Goal: Use online tool/utility: Utilize a website feature to perform a specific function

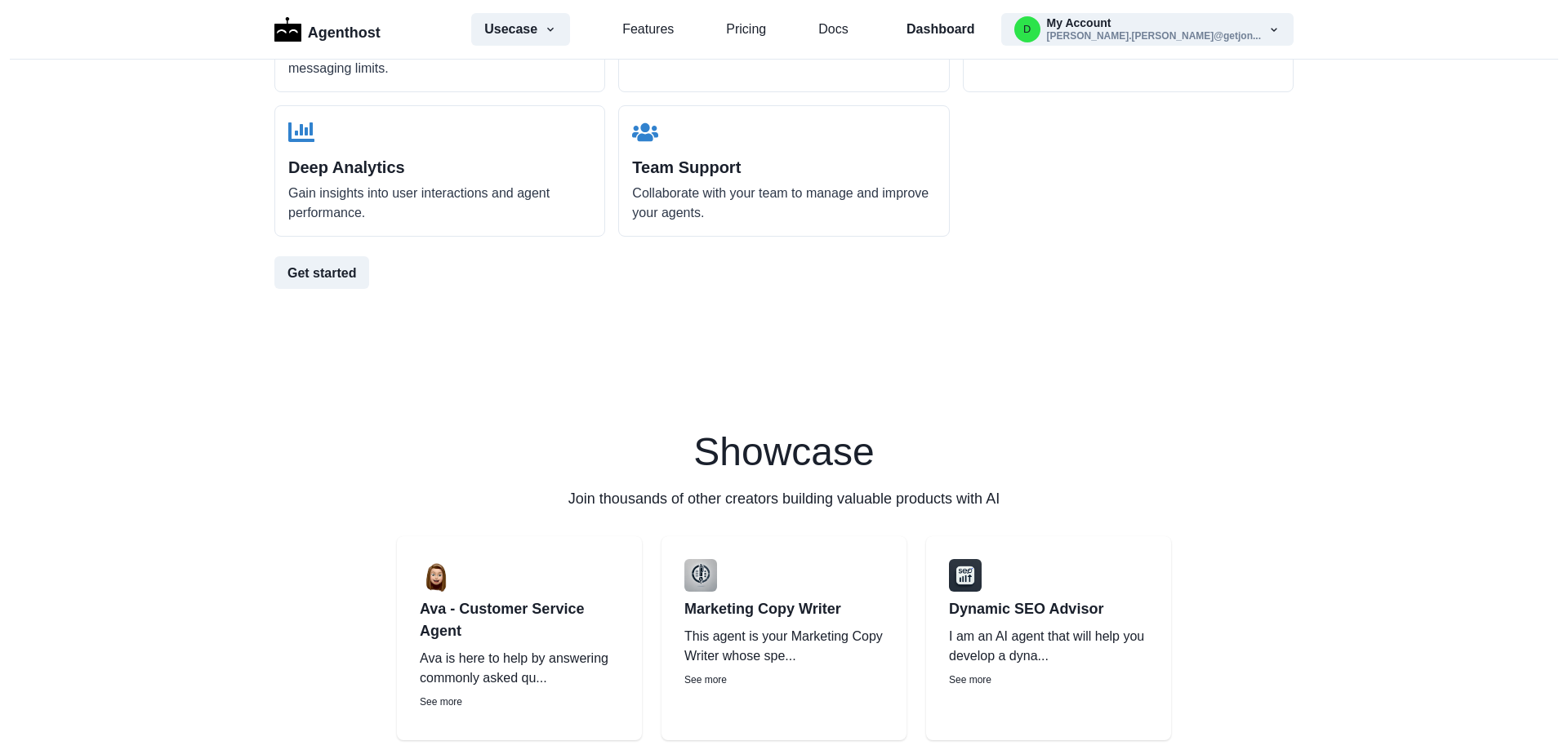
scroll to position [1878, 0]
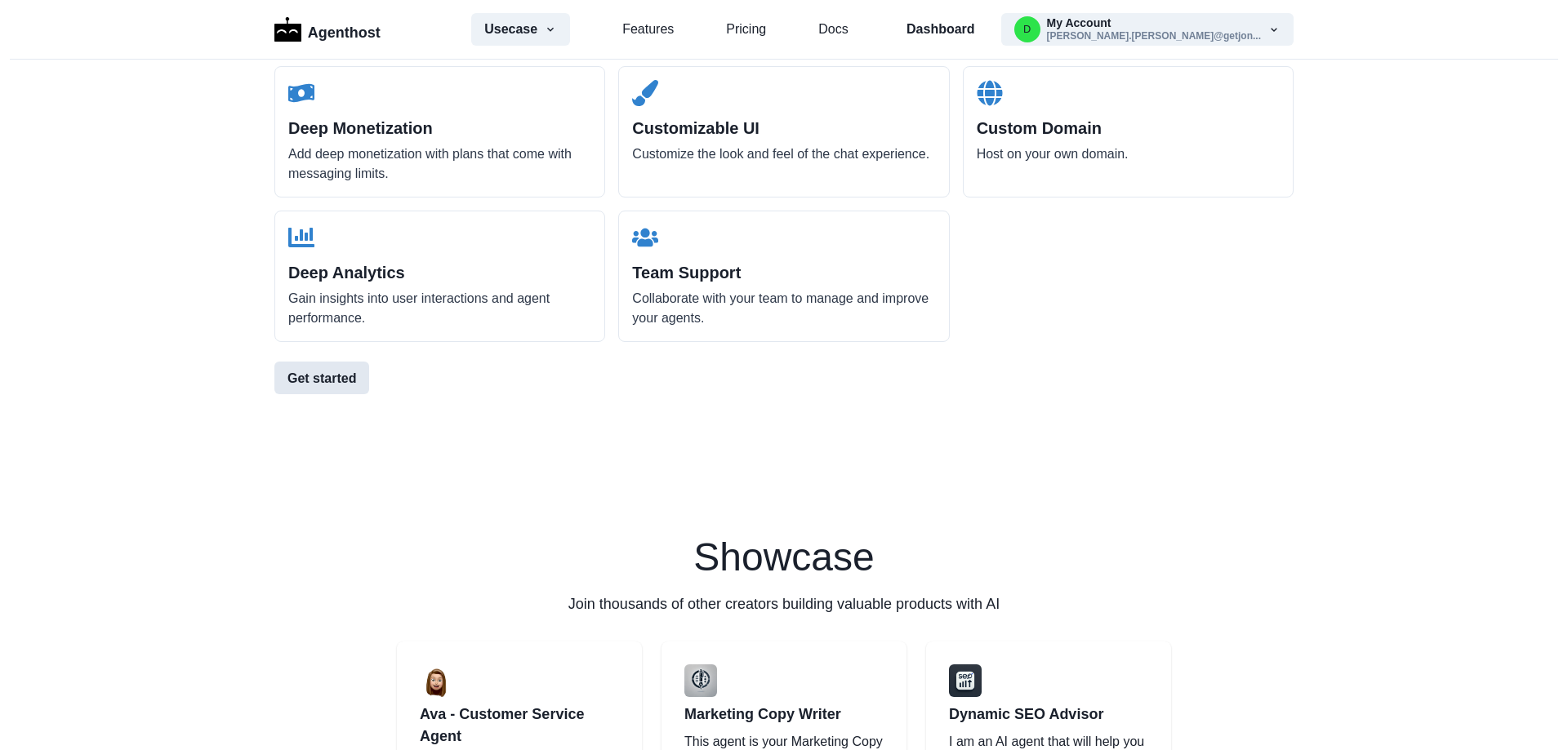
click at [338, 377] on button "Get started" at bounding box center [321, 377] width 95 height 33
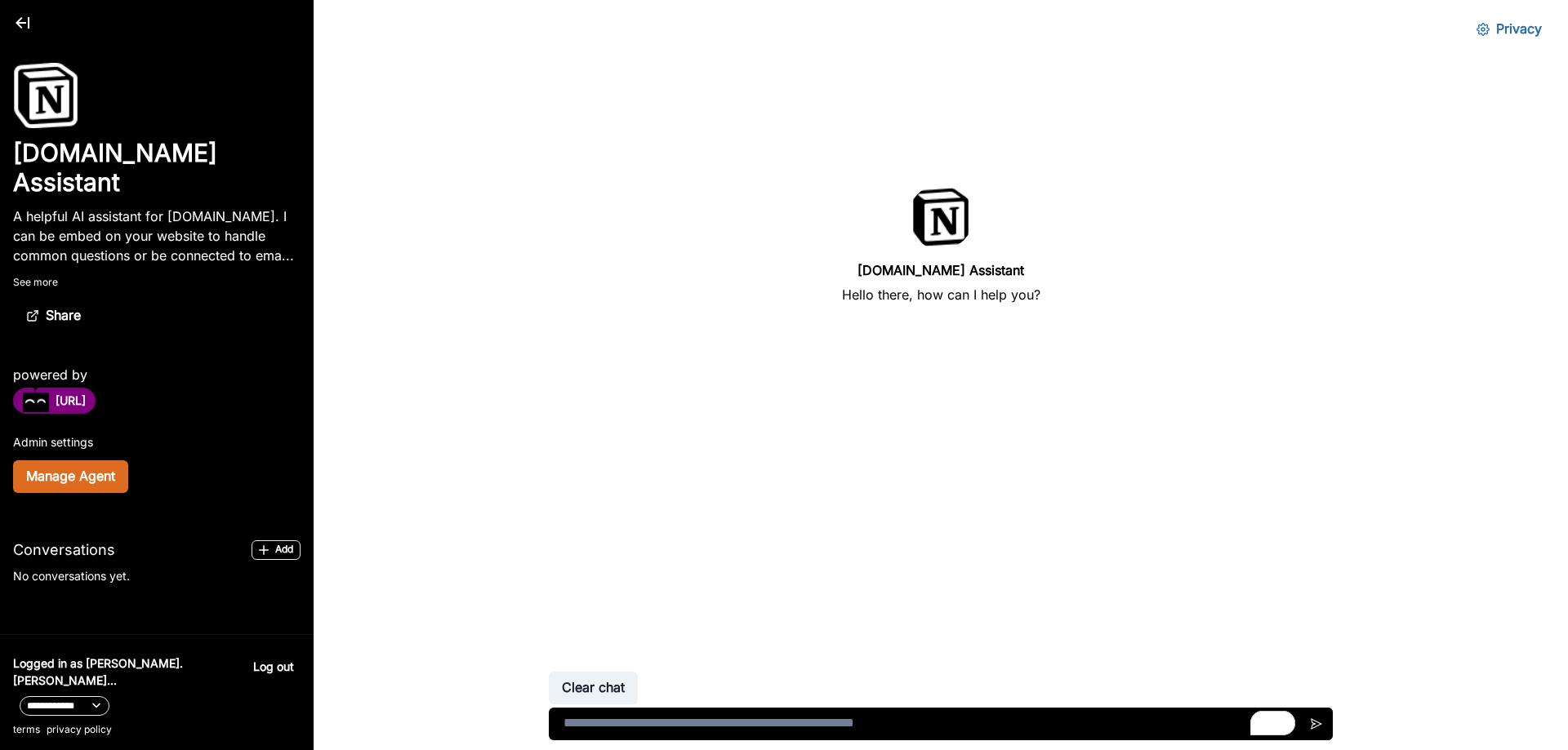
click at [574, 722] on textarea "To enrich screen reader interactions, please activate Accessibility in Grammarl…" at bounding box center [940, 723] width 784 height 33
type textarea "**********"
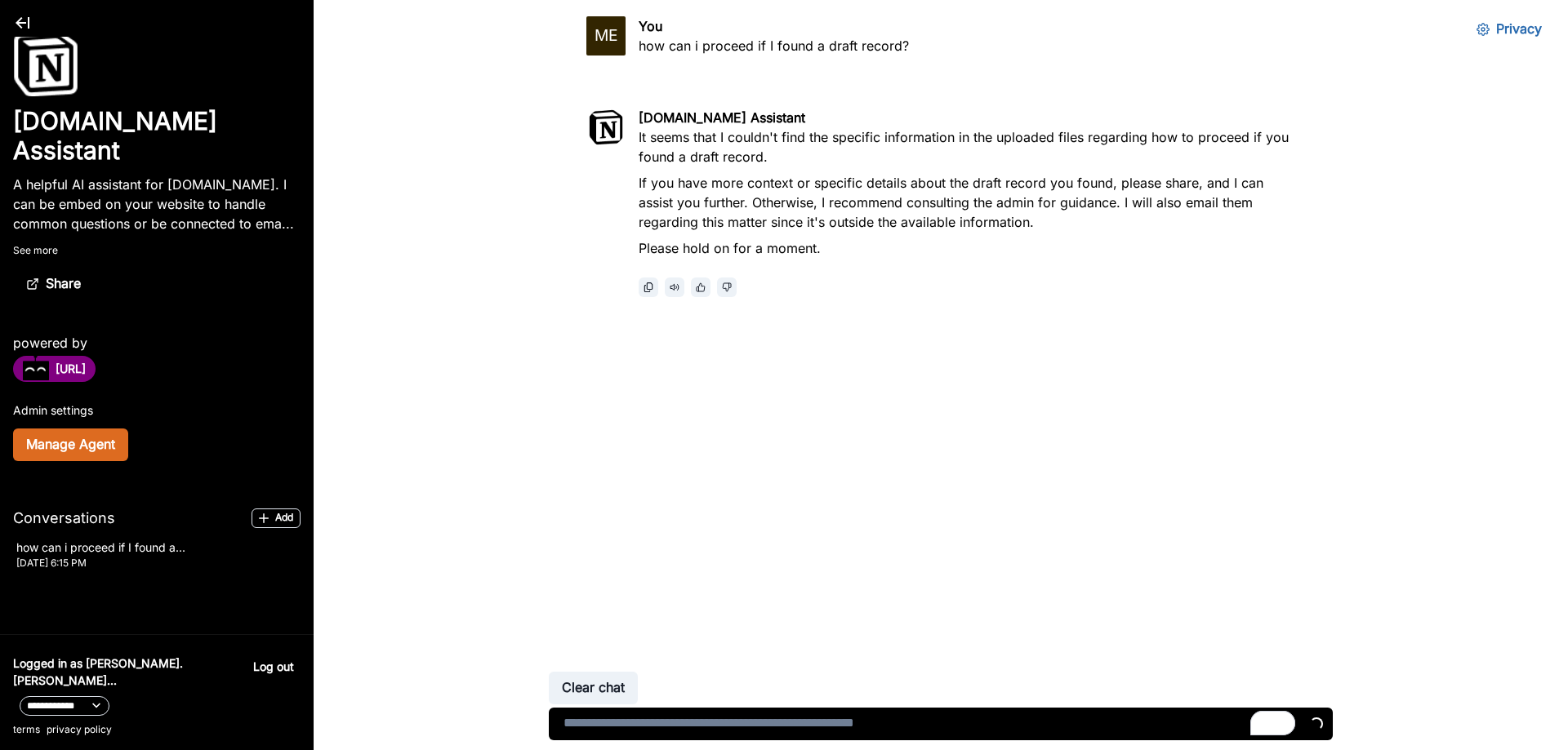
scroll to position [81, 0]
click at [96, 441] on button "Manage Agent" at bounding box center [70, 444] width 115 height 33
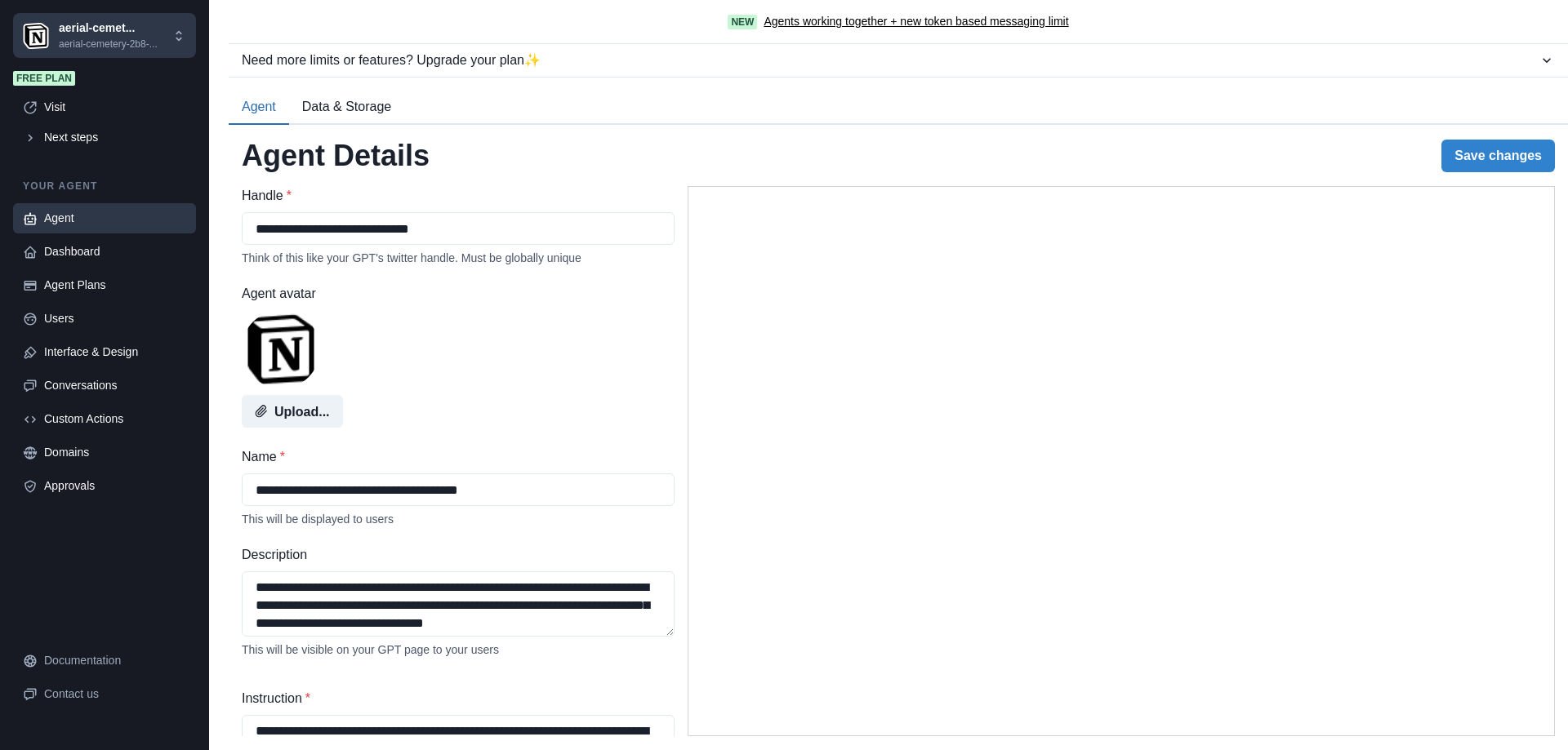
select select "********"
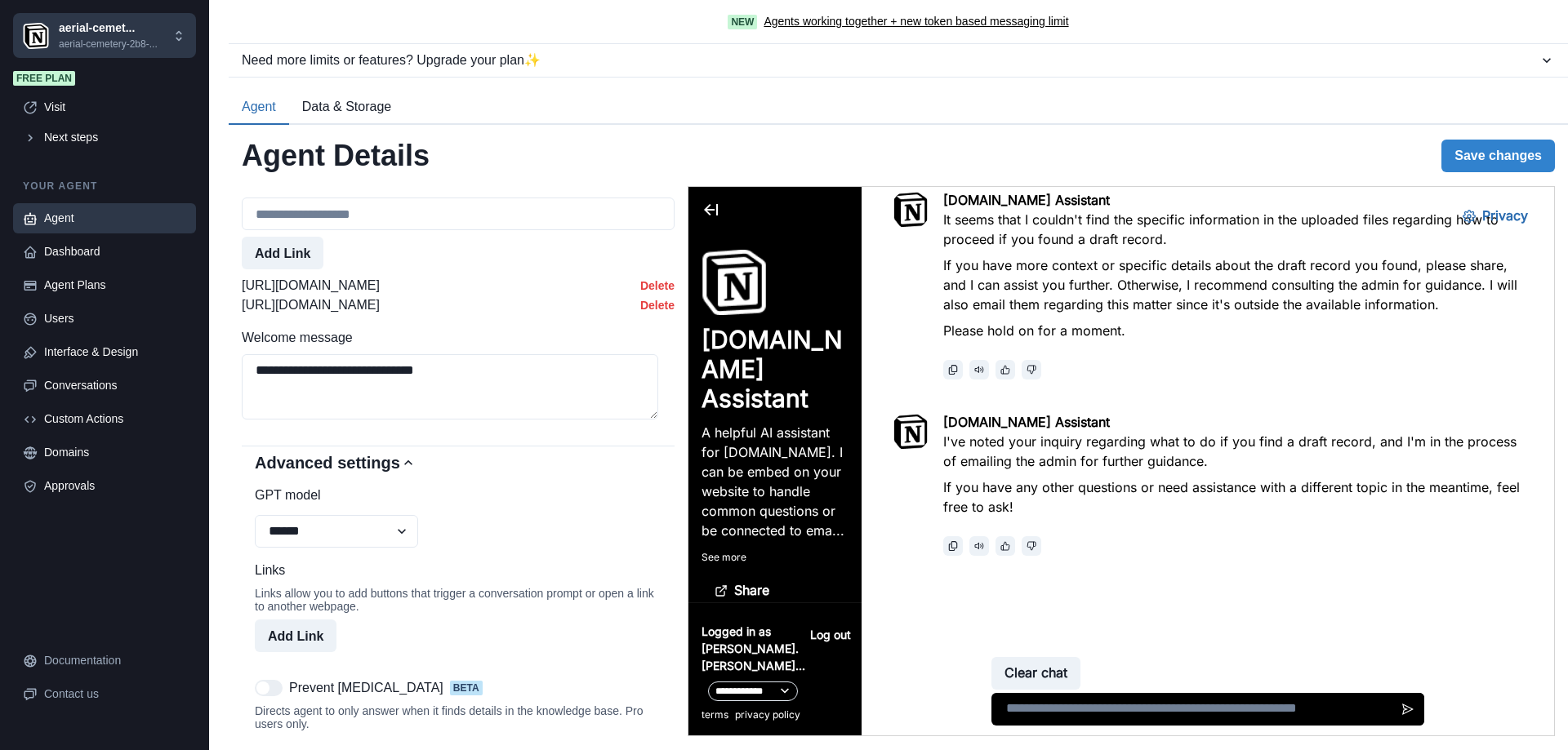
scroll to position [898, 0]
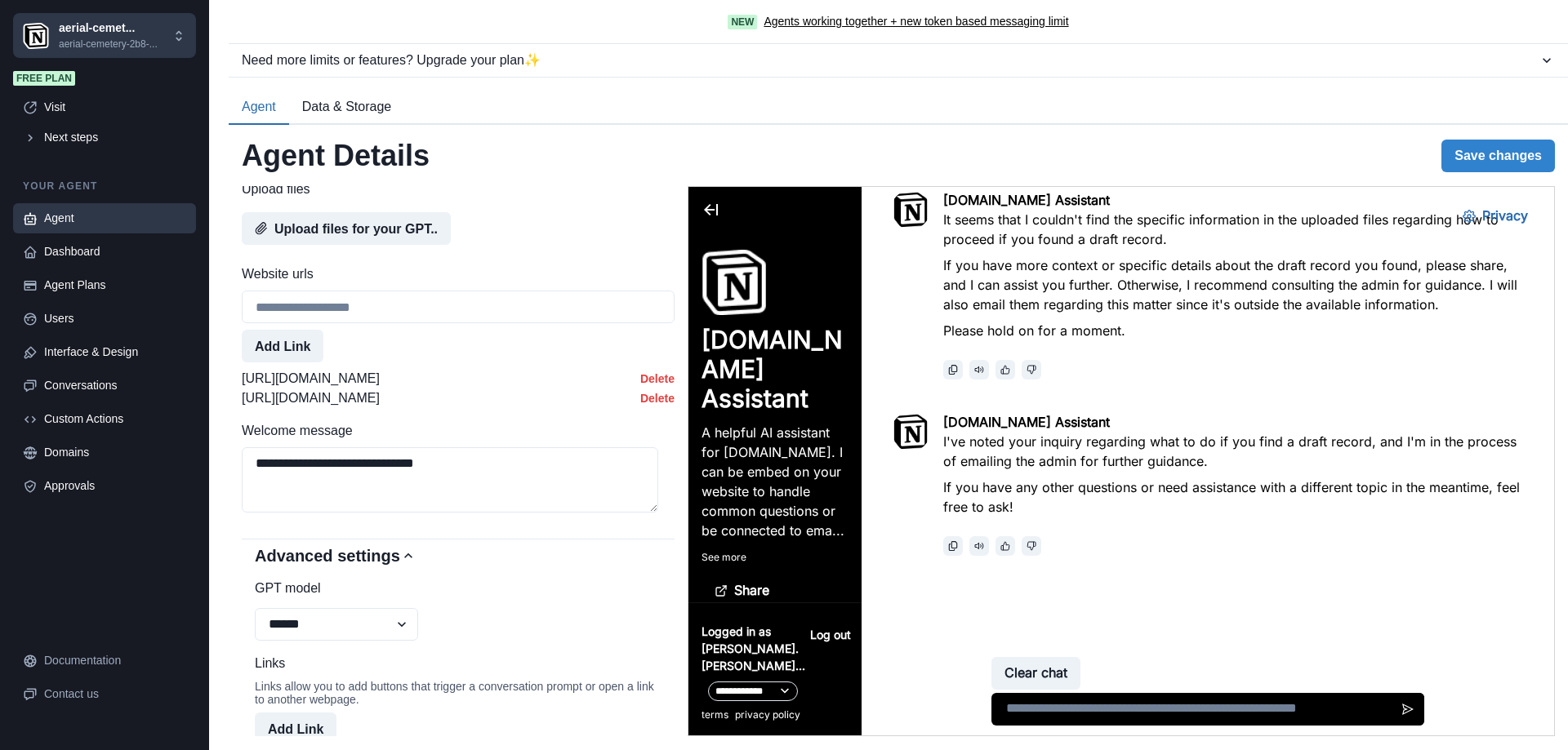
drag, startPoint x: 247, startPoint y: 394, endPoint x: 540, endPoint y: 407, distance: 293.3
click at [379, 388] on p "https://aerial-cemetery-2b8.notion.site/Tier-1-Procedures-and-Guidelines-b6d3a2…" at bounding box center [310, 378] width 138 height 20
click at [276, 408] on p "https://app.getguru.com/collections/91vov/Support" at bounding box center [310, 398] width 138 height 20
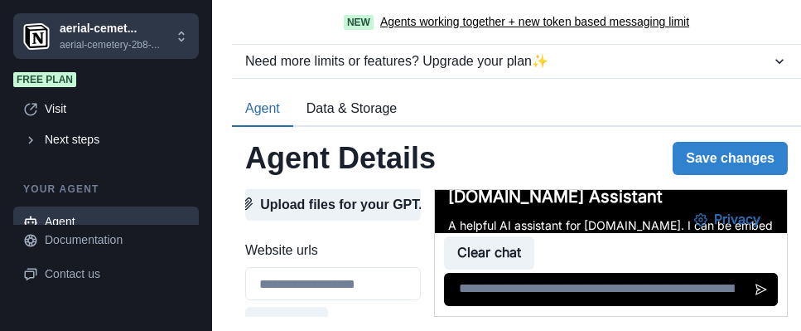
scroll to position [530, 0]
